Goal: Information Seeking & Learning: Learn about a topic

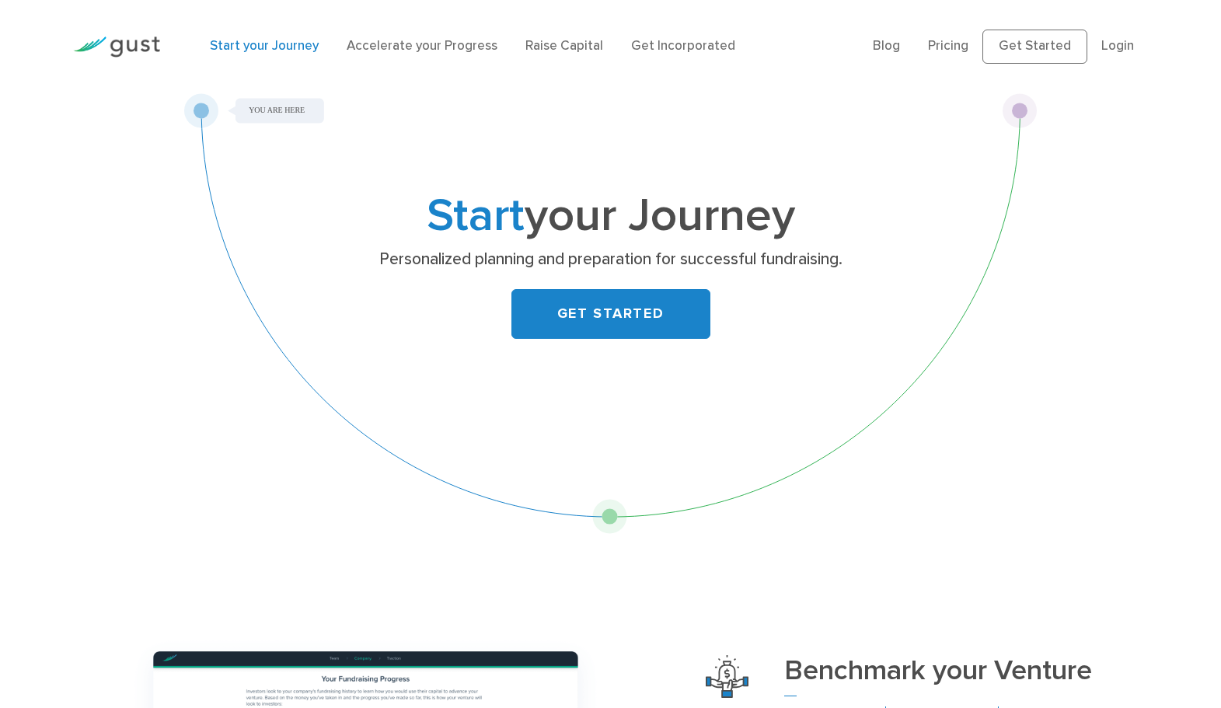
click at [147, 44] on img at bounding box center [116, 47] width 87 height 21
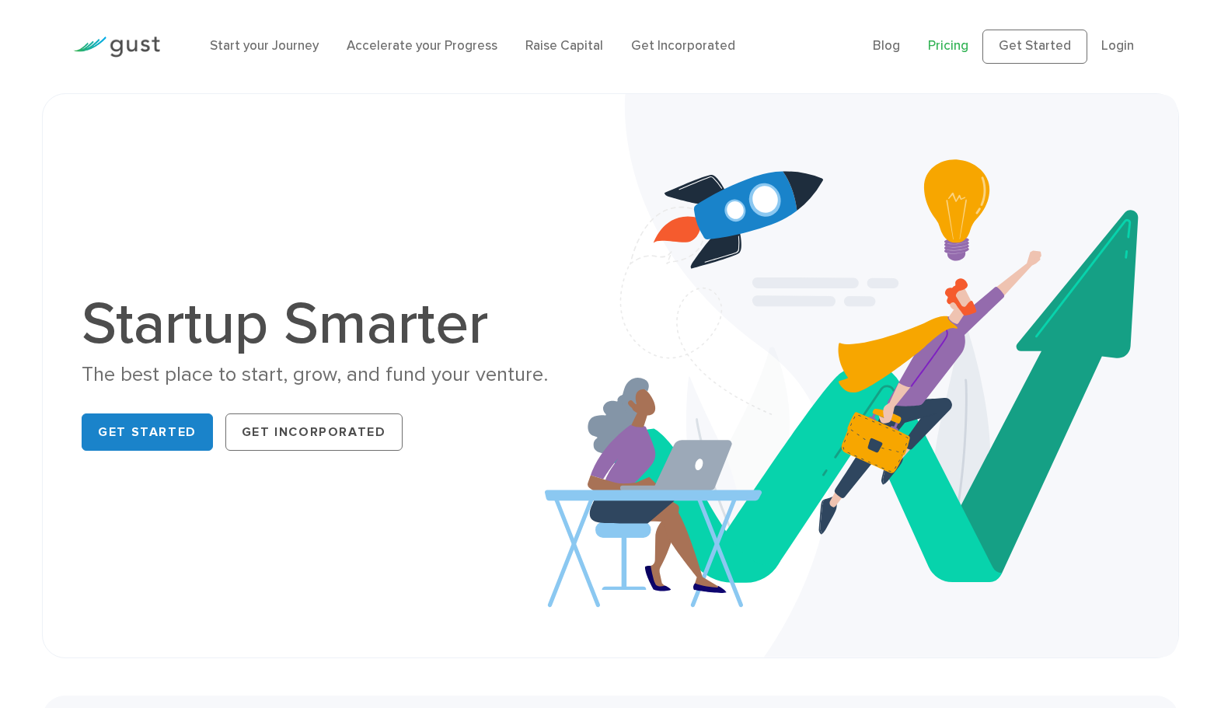
click at [968, 44] on link "Pricing" at bounding box center [948, 46] width 40 height 16
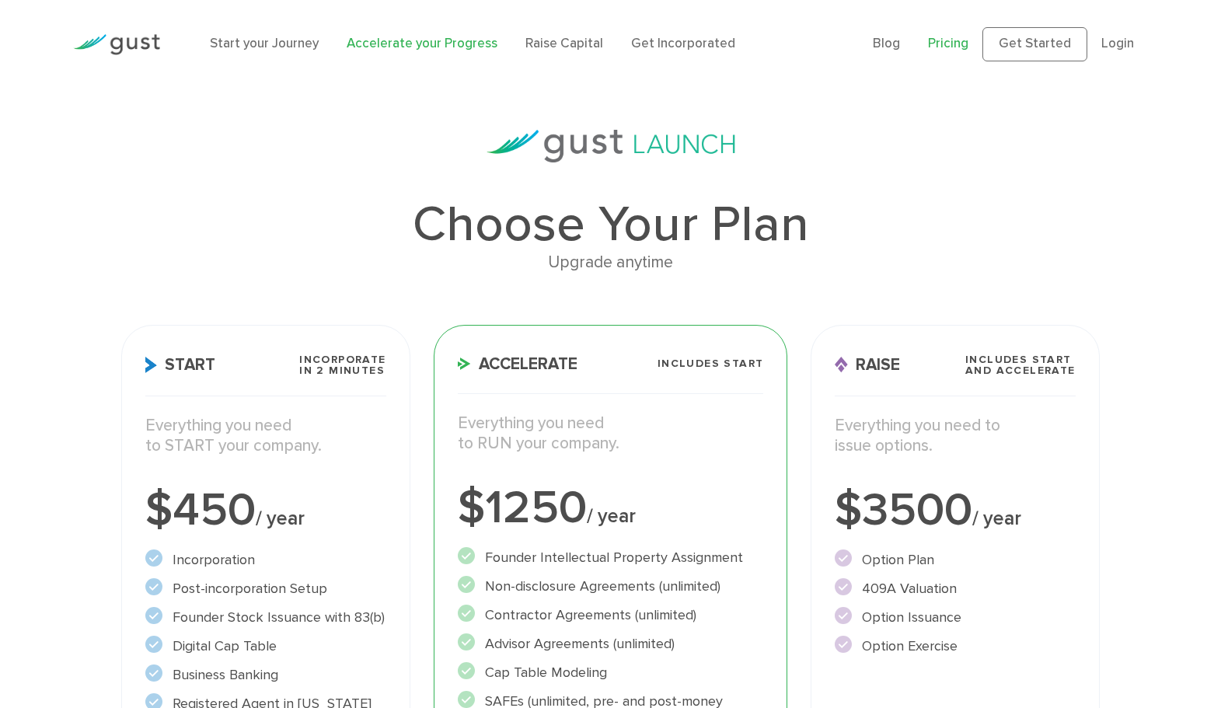
click at [357, 36] on link "Accelerate your Progress" at bounding box center [421, 44] width 151 height 16
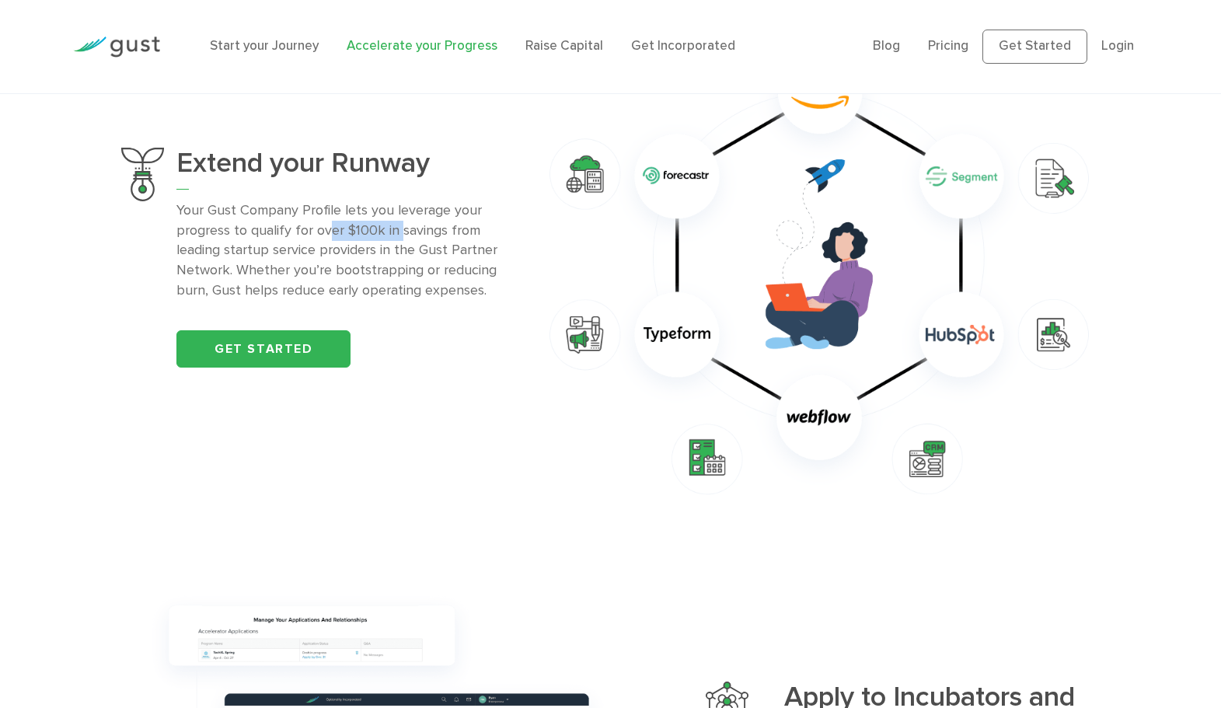
scroll to position [1137, 0]
drag, startPoint x: 252, startPoint y: 141, endPoint x: 346, endPoint y: 144, distance: 94.0
click at [346, 201] on p "Your Gust Company Profile lets you leverage your progress to qualify for over $…" at bounding box center [345, 251] width 339 height 101
drag, startPoint x: 228, startPoint y: 164, endPoint x: 308, endPoint y: 163, distance: 80.8
click at [308, 201] on p "Your Gust Company Profile lets you leverage your progress to qualify for over $…" at bounding box center [345, 251] width 339 height 101
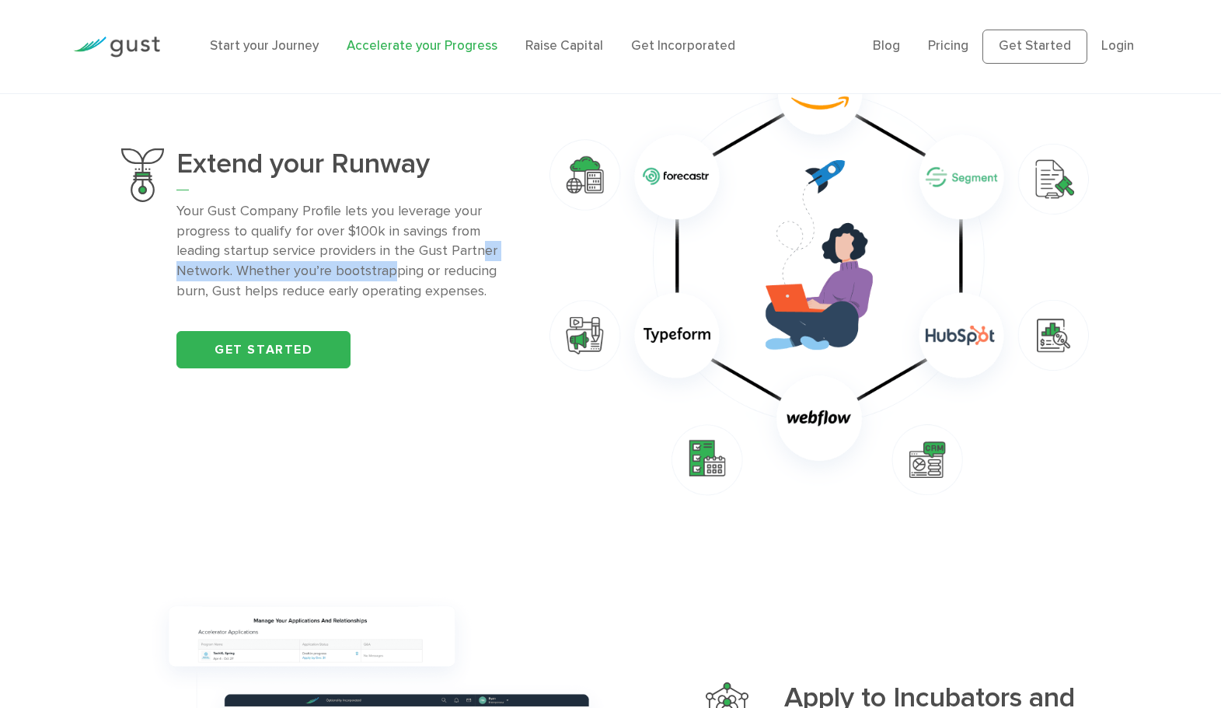
drag, startPoint x: 255, startPoint y: 183, endPoint x: 355, endPoint y: 176, distance: 100.4
click at [355, 201] on p "Your Gust Company Profile lets you leverage your progress to qualify for over $…" at bounding box center [345, 251] width 339 height 101
click at [364, 201] on p "Your Gust Company Profile lets you leverage your progress to qualify for over $…" at bounding box center [345, 251] width 339 height 101
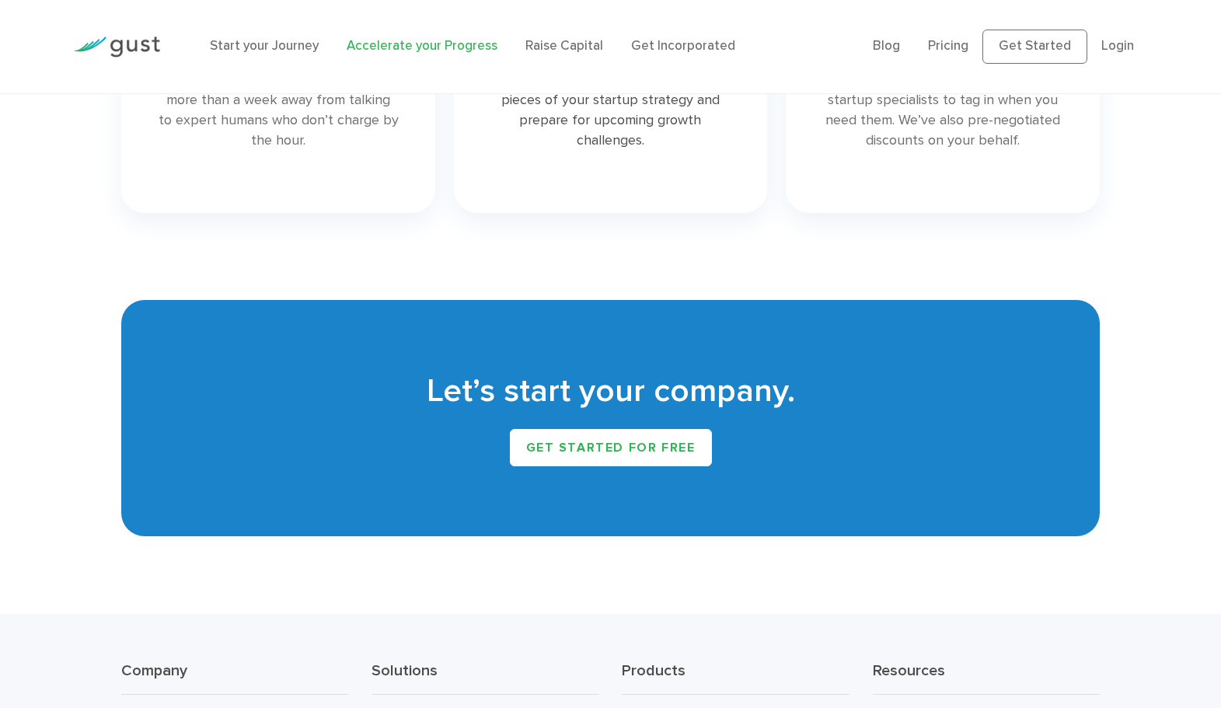
scroll to position [2524, 0]
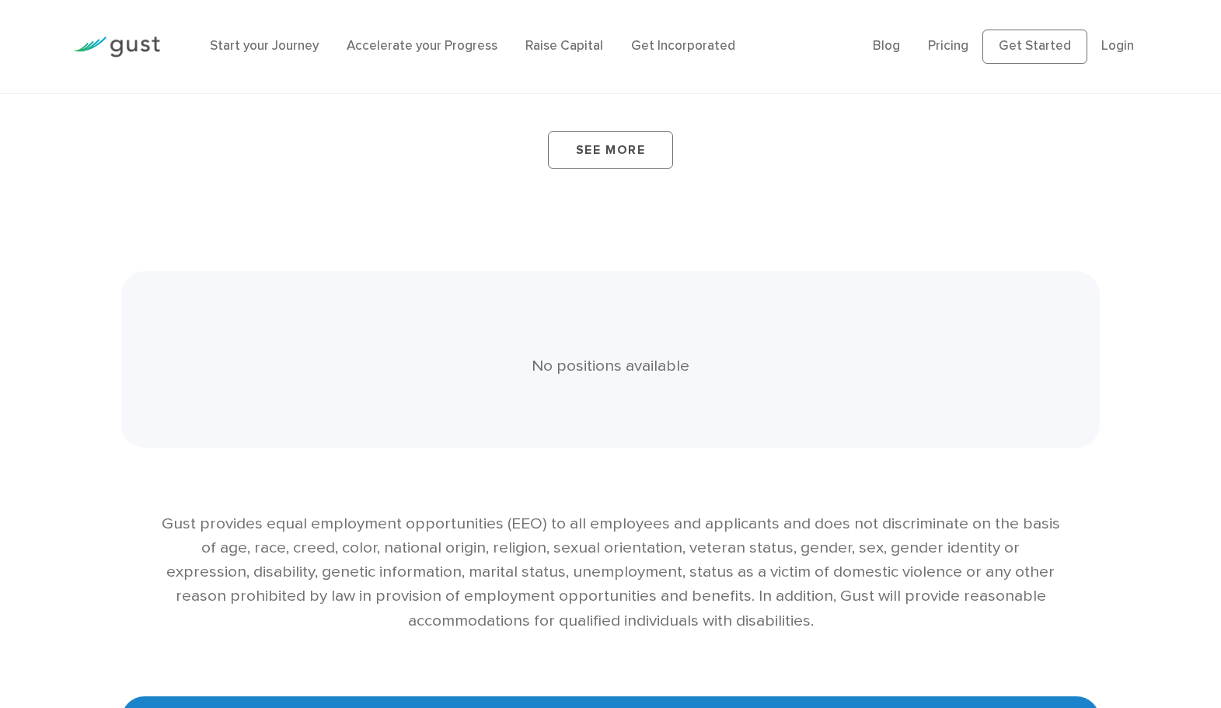
scroll to position [2844, 0]
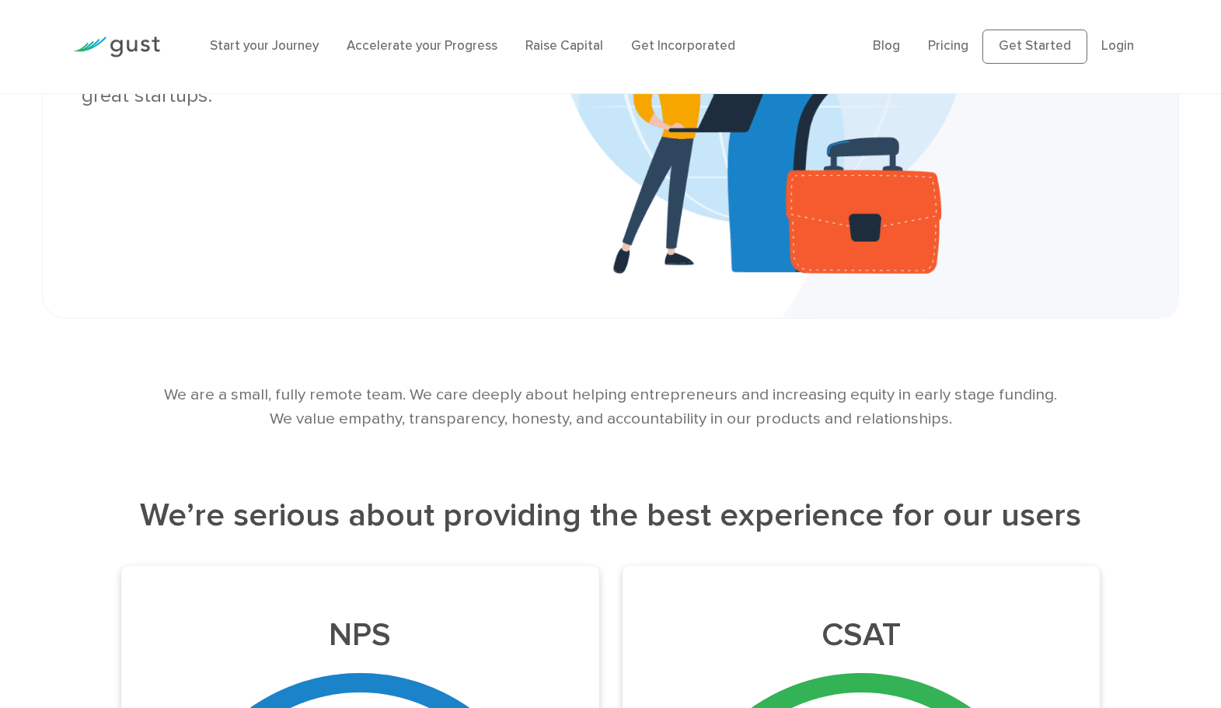
scroll to position [311, 0]
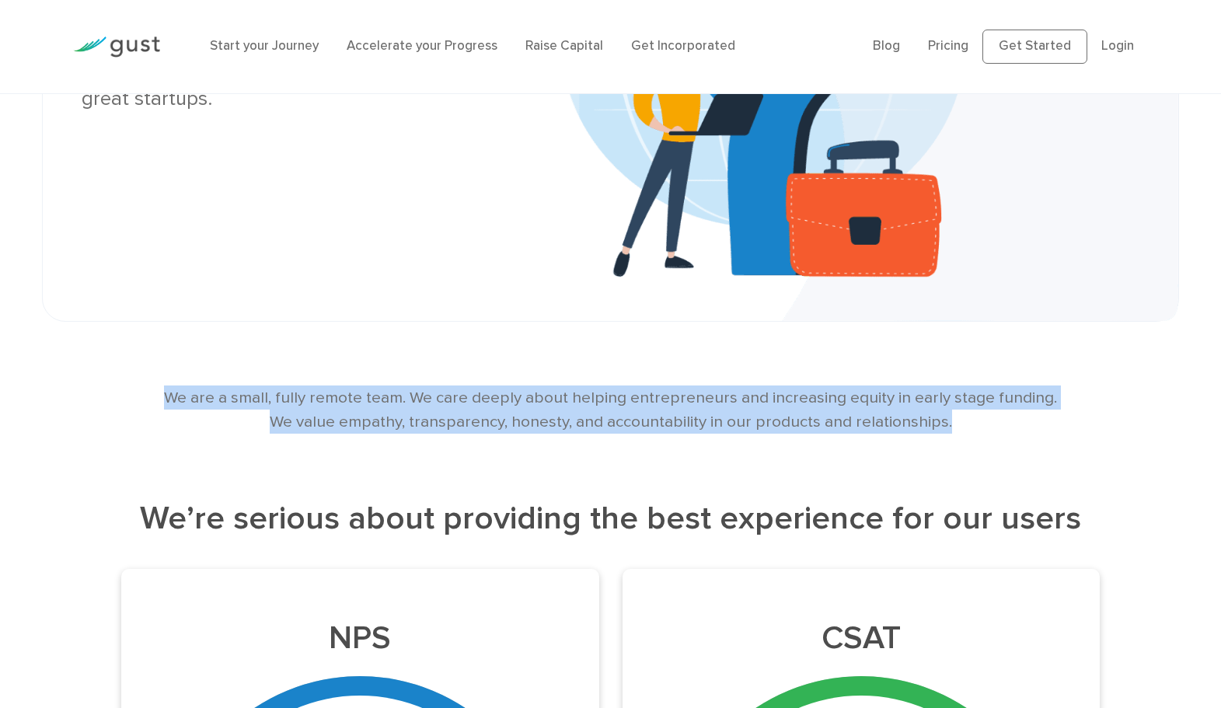
drag, startPoint x: 841, startPoint y: 394, endPoint x: 173, endPoint y: 365, distance: 668.0
click at [173, 385] on p "We are a small, fully remote team. We care deeply about helping entrepreneurs a…" at bounding box center [609, 409] width 903 height 48
click at [361, 385] on p "We are a small, fully remote team. We care deeply about helping entrepreneurs a…" at bounding box center [609, 409] width 903 height 48
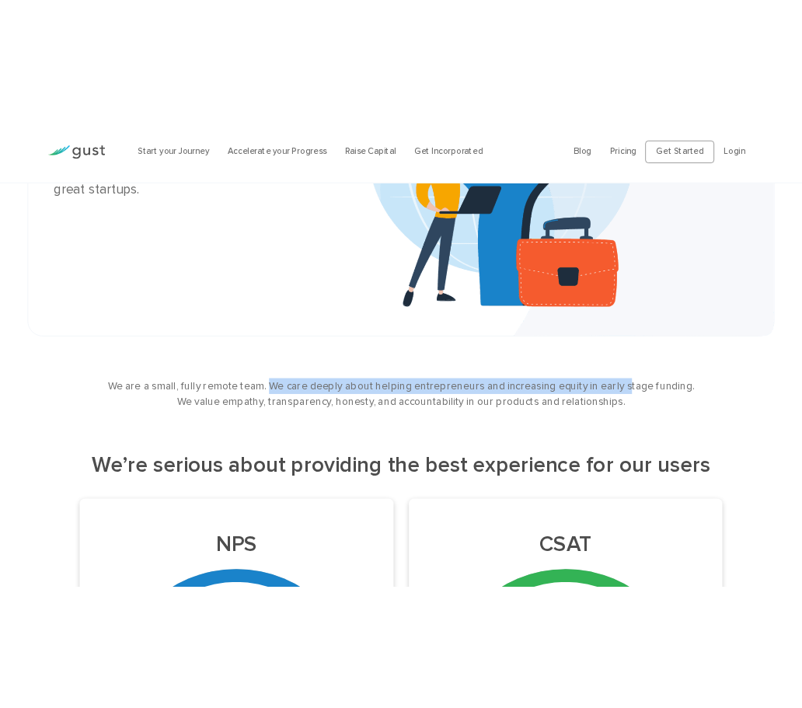
scroll to position [305, 0]
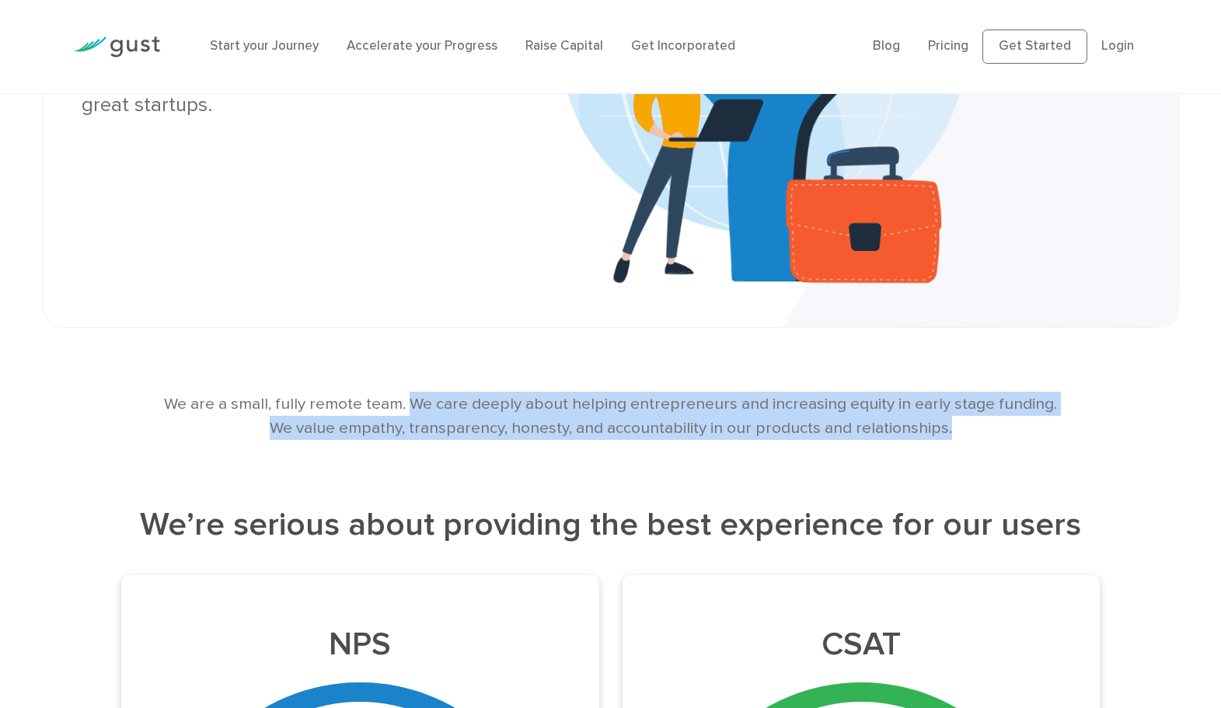
drag, startPoint x: 382, startPoint y: 368, endPoint x: 857, endPoint y: 396, distance: 475.5
click at [857, 396] on p "We are a small, fully remote team. We care deeply about helping entrepreneurs a…" at bounding box center [609, 416] width 903 height 48
copy p "We care deeply about helping entrepreneurs and increasing equity in early stage…"
